Goal: Browse casually: Explore the website without a specific task or goal

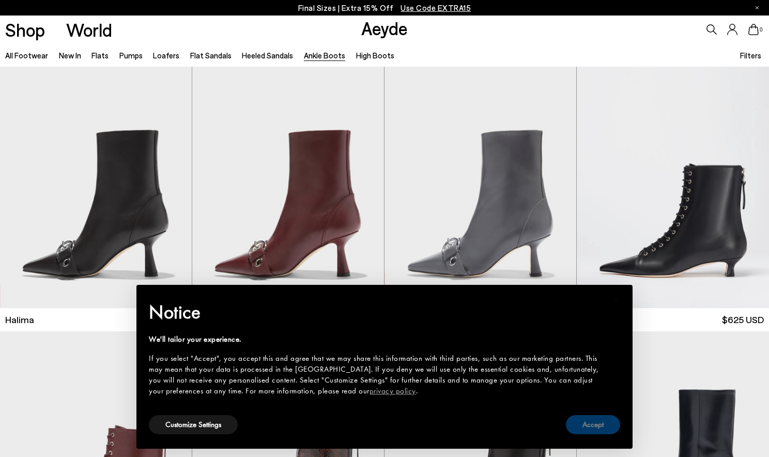
click at [587, 422] on button "Accept" at bounding box center [593, 424] width 54 height 19
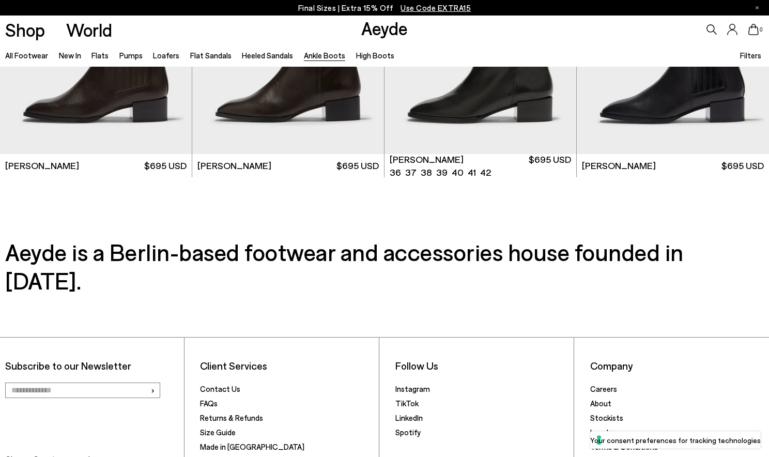
scroll to position [2274, 0]
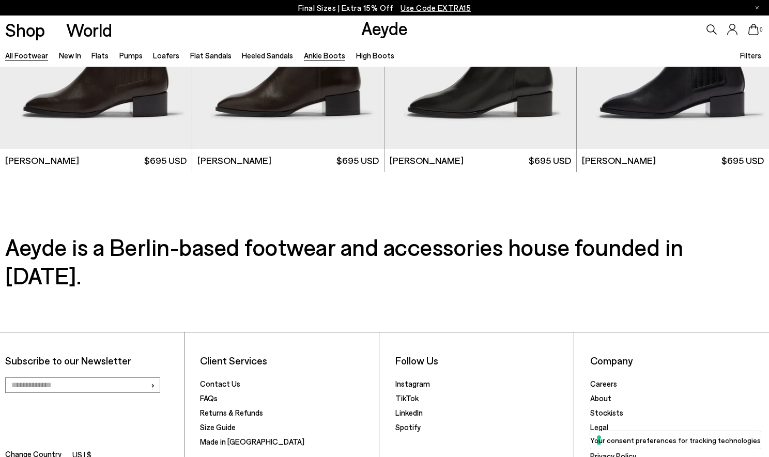
click at [35, 58] on link "All Footwear" at bounding box center [26, 55] width 43 height 9
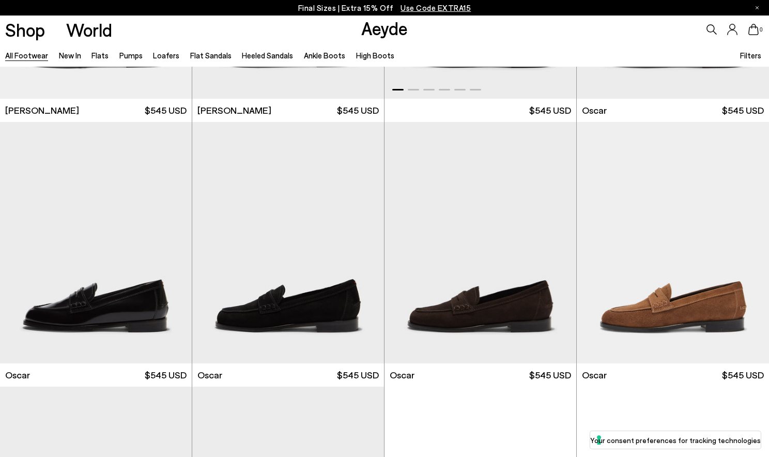
scroll to position [1522, 0]
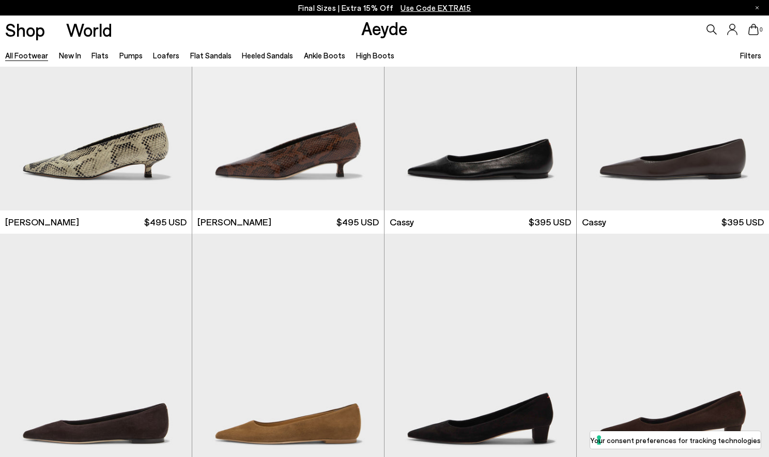
scroll to position [3792, 0]
